Goal: Navigation & Orientation: Find specific page/section

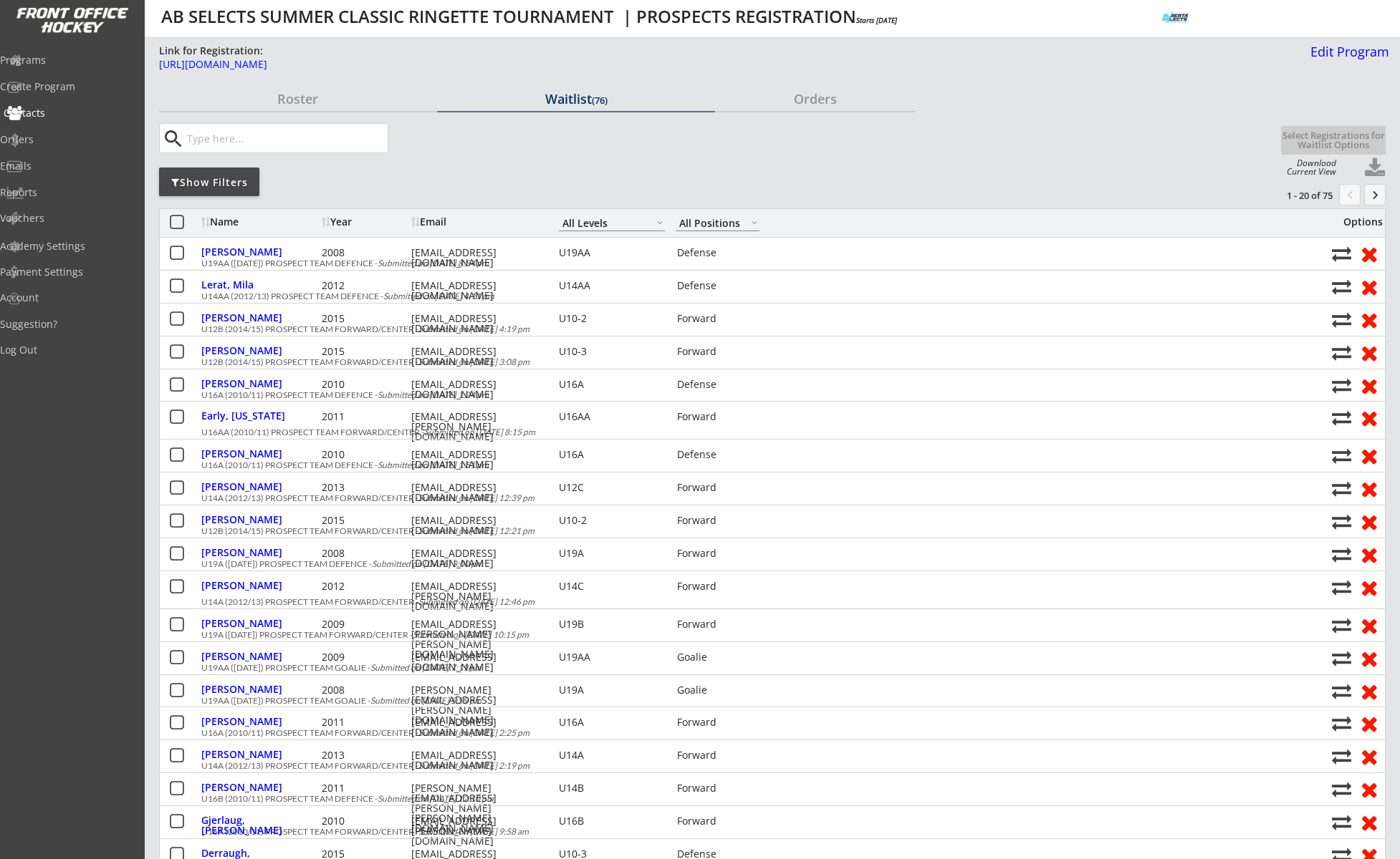
select select ""All Levels""
select select ""All Positions""
click at [59, 138] on div "Orders" at bounding box center [68, 139] width 129 height 10
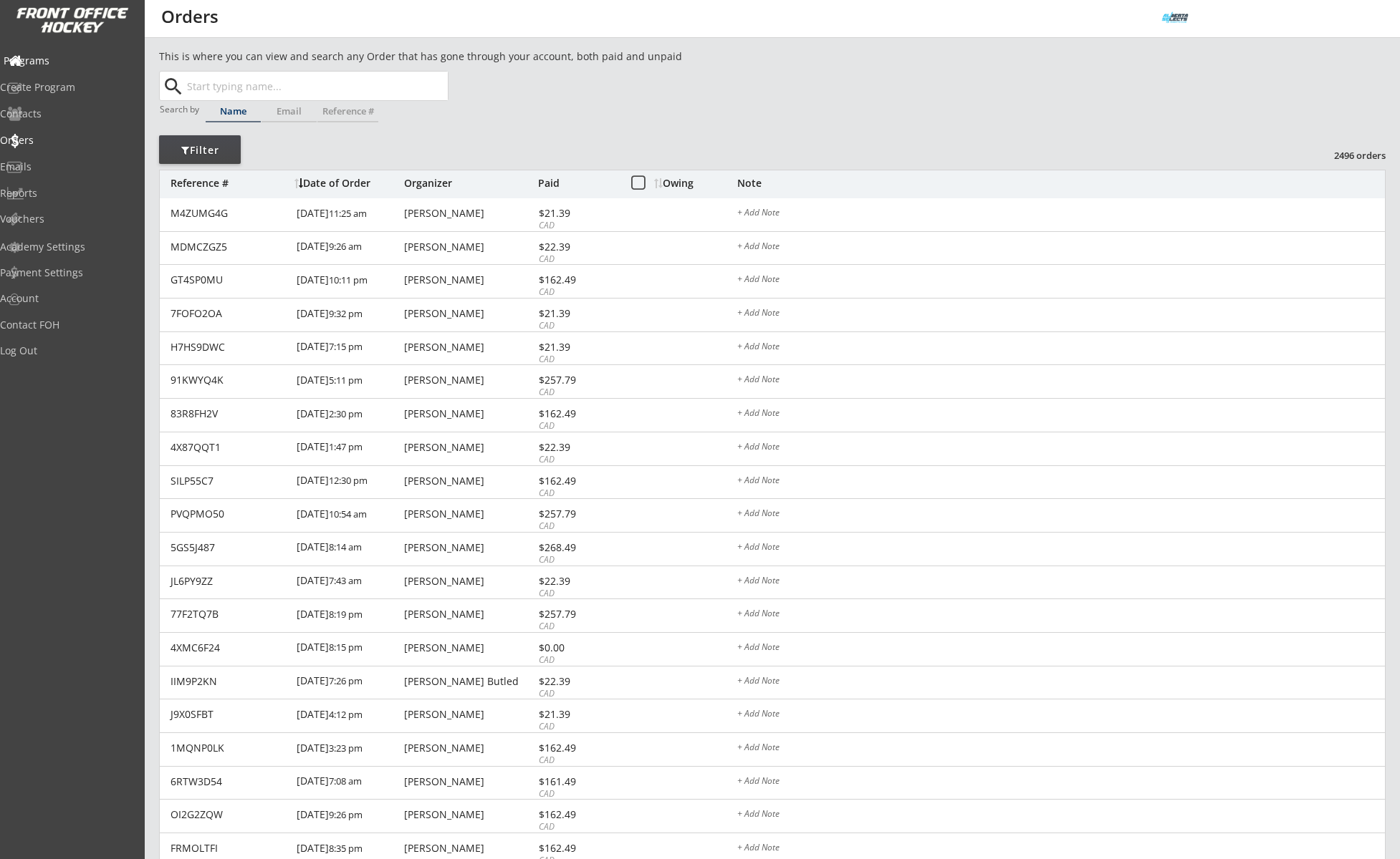
click at [57, 64] on div "Programs" at bounding box center [68, 61] width 129 height 10
